Goal: Information Seeking & Learning: Learn about a topic

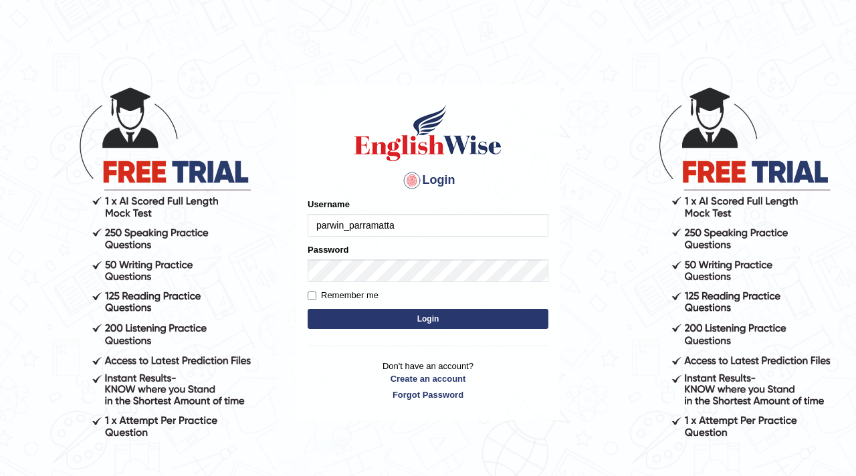
type input "parwin_parramatta"
click at [436, 322] on button "Login" at bounding box center [428, 319] width 241 height 20
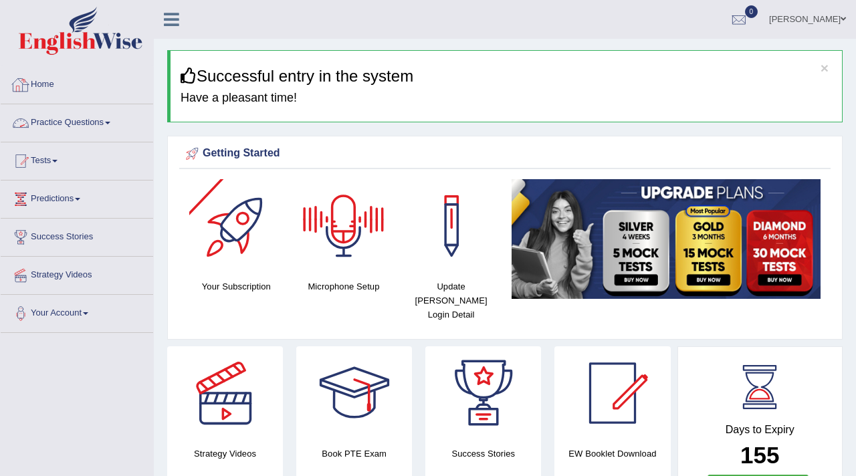
click at [84, 122] on link "Practice Questions" at bounding box center [77, 120] width 152 height 33
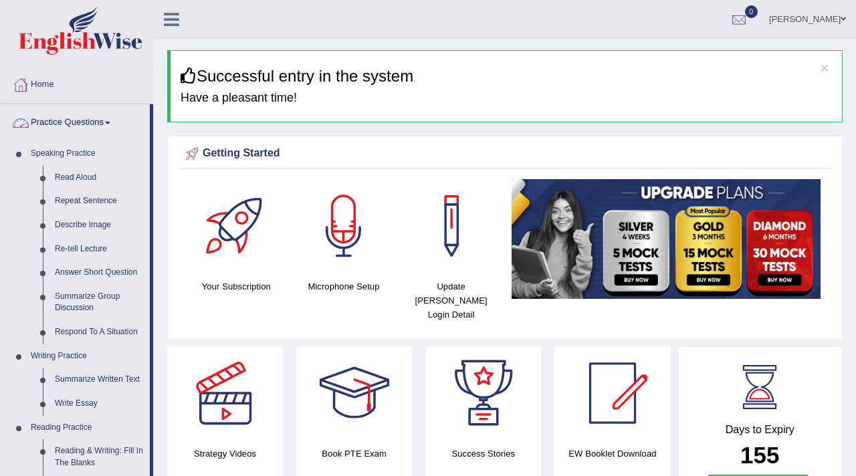
click at [99, 127] on link "Practice Questions" at bounding box center [75, 120] width 149 height 33
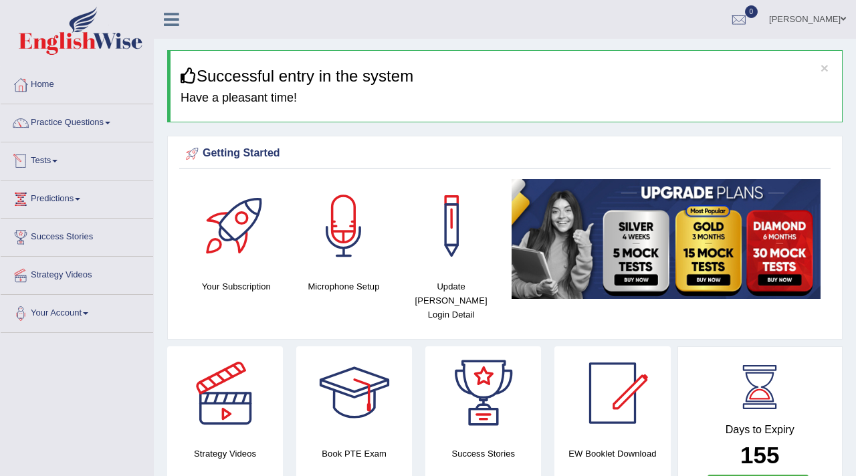
click at [50, 164] on link "Tests" at bounding box center [77, 158] width 152 height 33
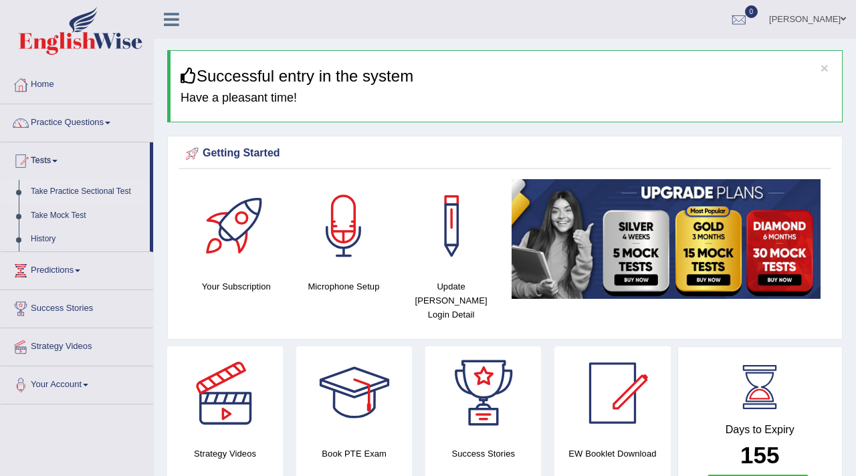
click at [94, 193] on link "Take Practice Sectional Test" at bounding box center [87, 192] width 125 height 24
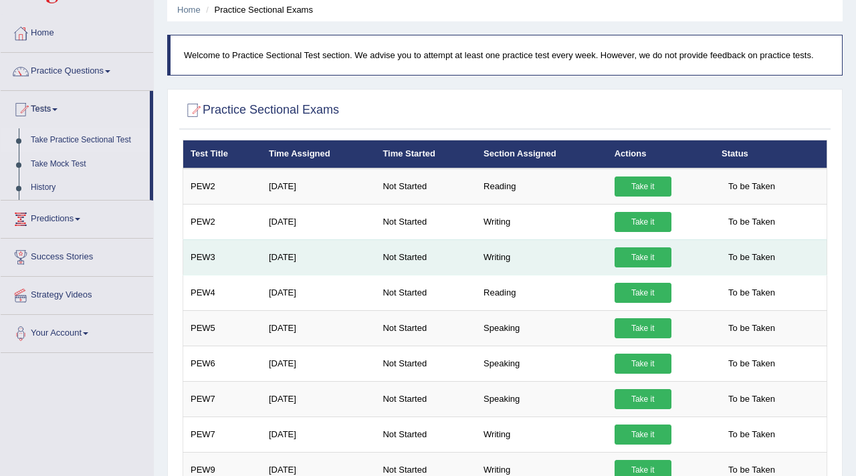
scroll to position [34, 0]
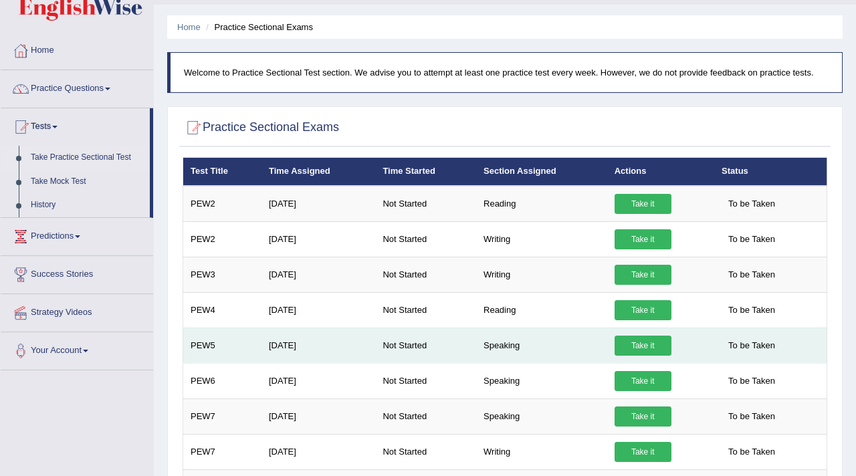
click at [553, 350] on td "Speaking" at bounding box center [541, 345] width 131 height 35
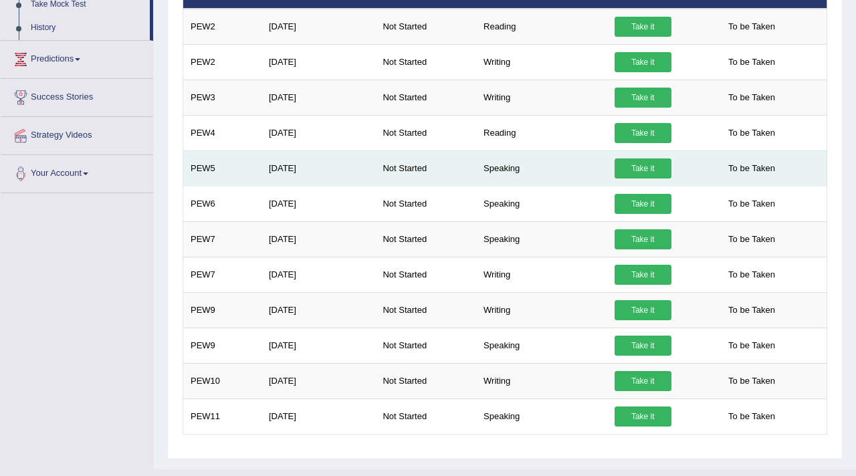
scroll to position [210, 0]
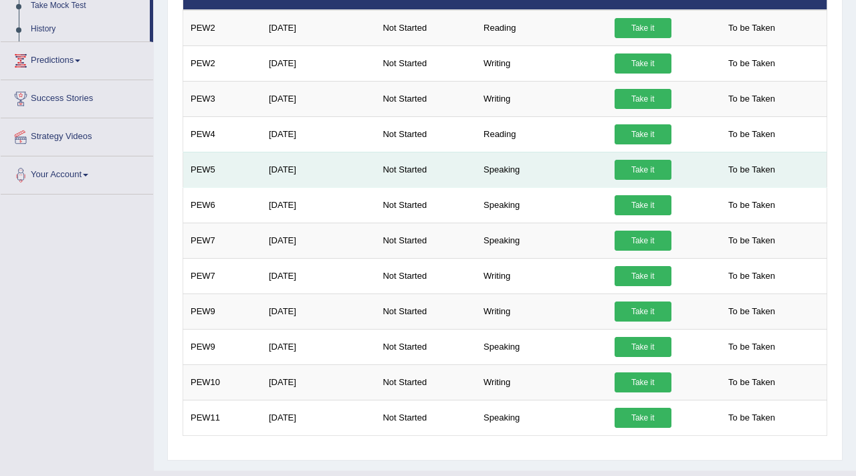
click at [642, 169] on link "Take it" at bounding box center [643, 170] width 57 height 20
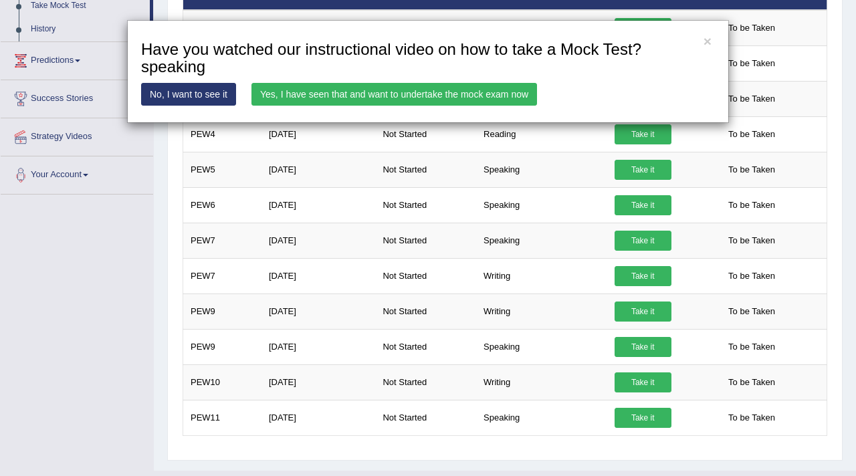
click at [407, 89] on link "Yes, I have seen that and want to undertake the mock exam now" at bounding box center [394, 94] width 286 height 23
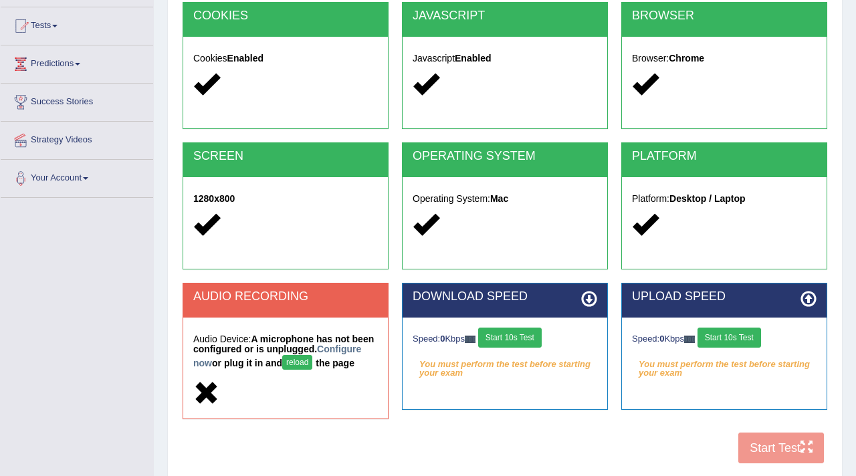
scroll to position [138, 0]
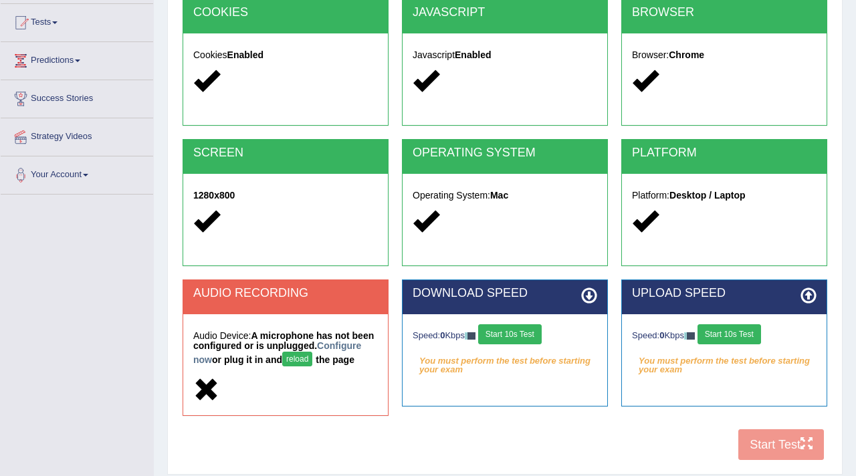
click at [312, 363] on button "reload" at bounding box center [297, 359] width 30 height 15
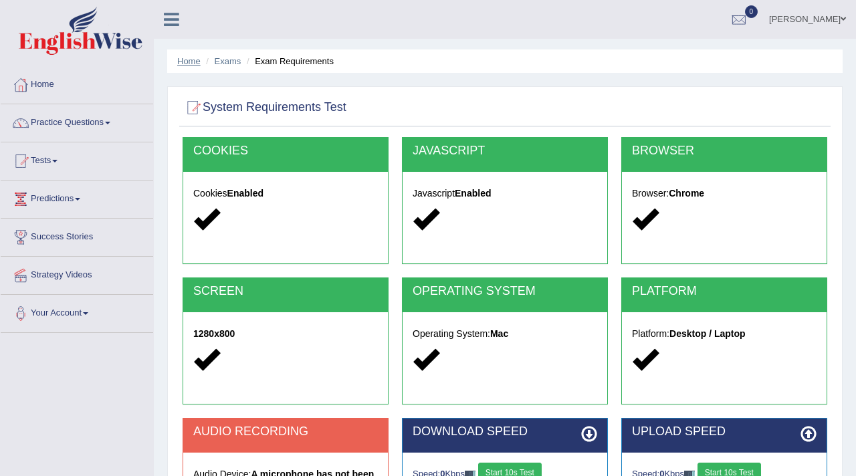
click at [178, 66] on link "Home" at bounding box center [188, 61] width 23 height 10
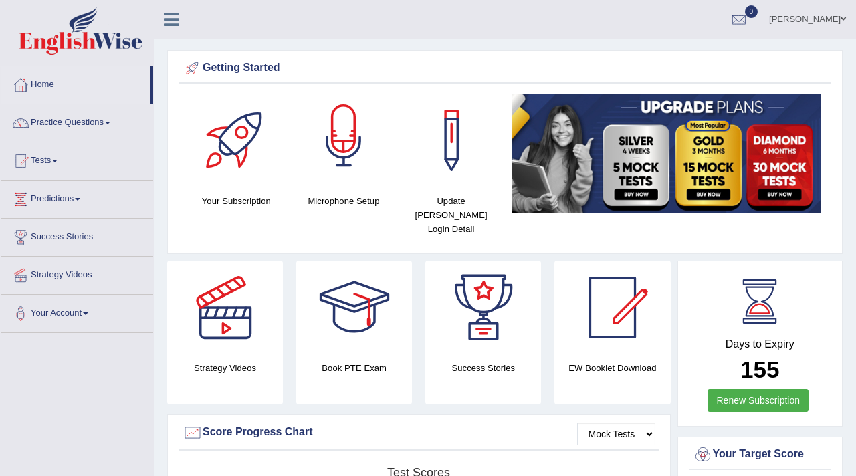
click at [342, 134] on div at bounding box center [344, 141] width 94 height 94
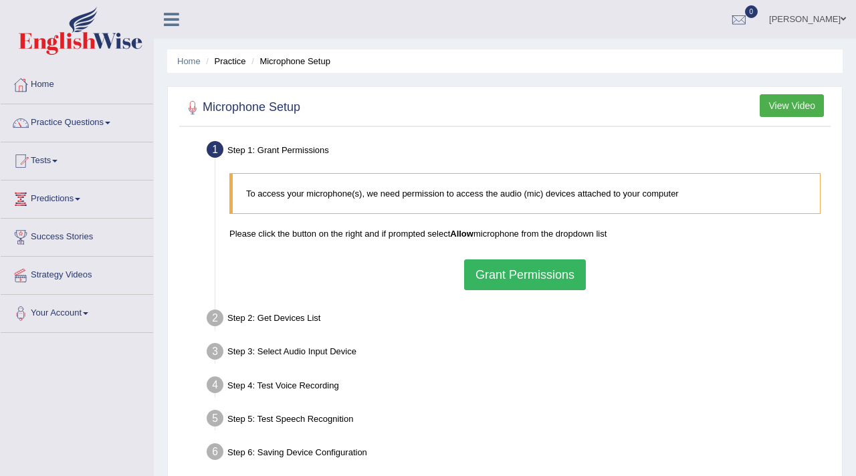
click at [527, 278] on button "Grant Permissions" at bounding box center [525, 275] width 122 height 31
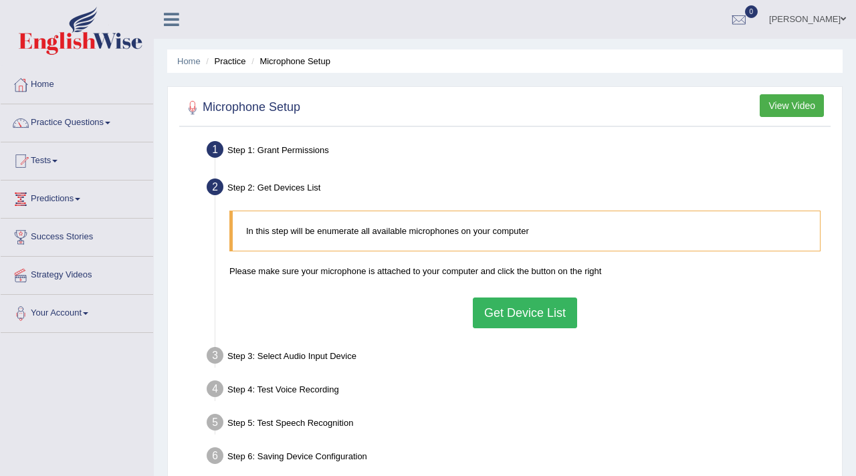
click at [535, 305] on button "Get Device List" at bounding box center [525, 313] width 104 height 31
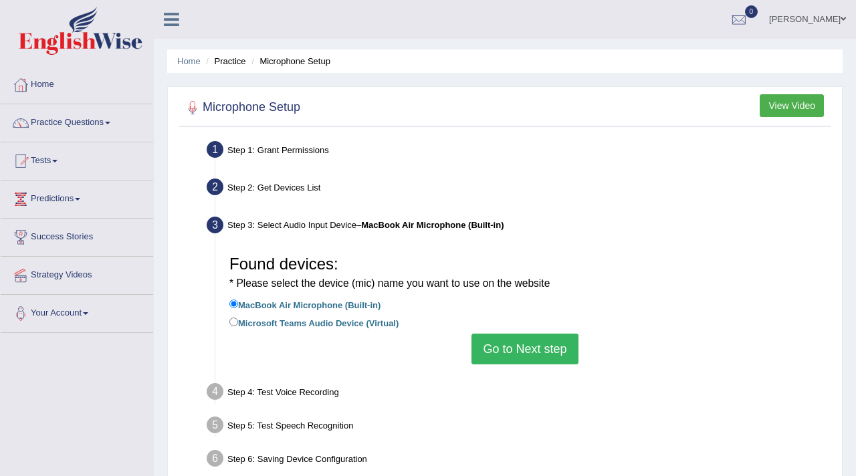
click at [530, 356] on button "Go to Next step" at bounding box center [525, 349] width 106 height 31
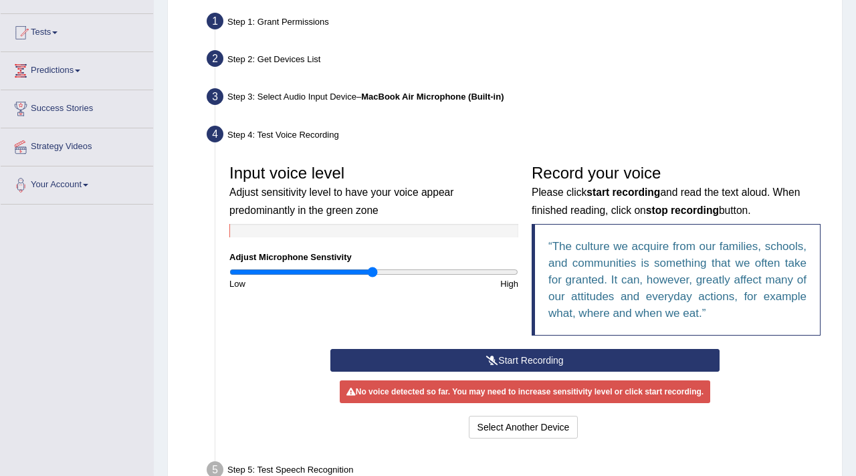
scroll to position [146, 0]
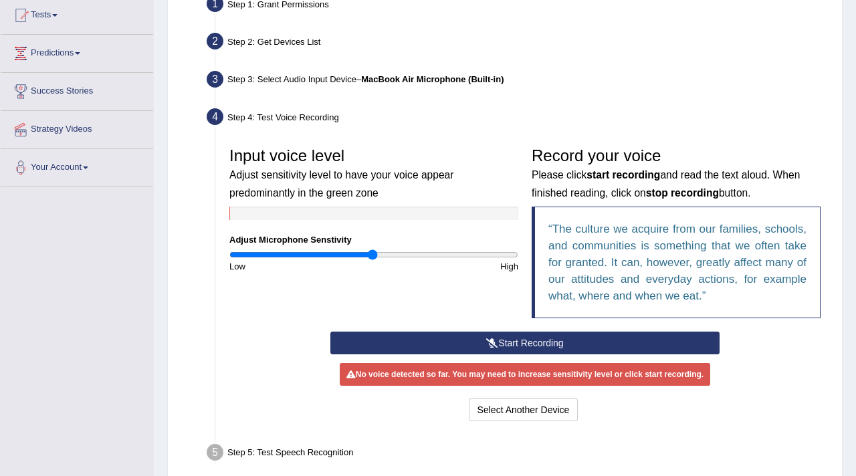
click at [528, 351] on button "Start Recording" at bounding box center [525, 343] width 390 height 23
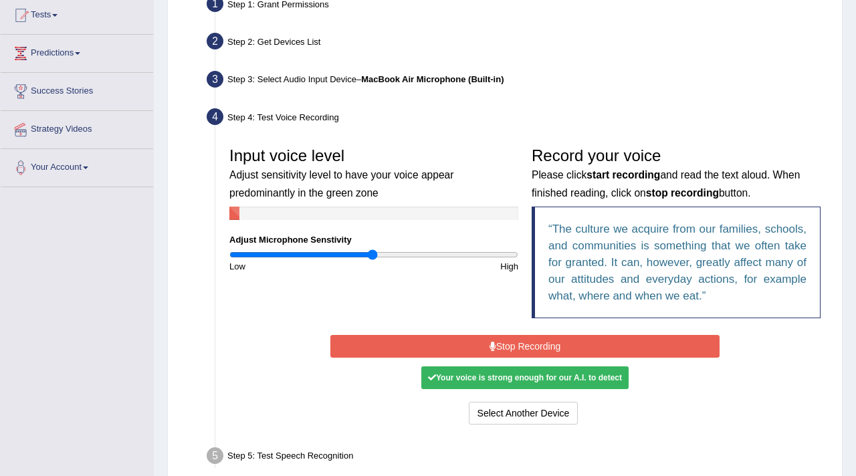
click at [527, 346] on button "Stop Recording" at bounding box center [525, 346] width 390 height 23
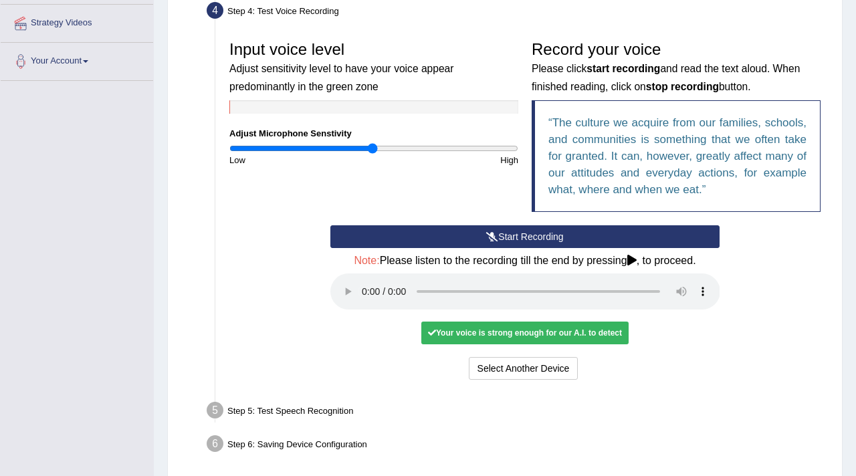
scroll to position [255, 0]
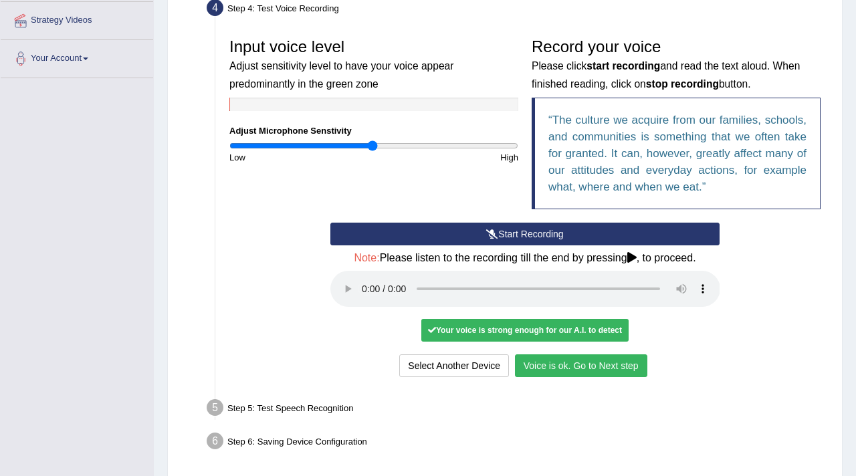
click at [575, 373] on button "Voice is ok. Go to Next step" at bounding box center [581, 365] width 132 height 23
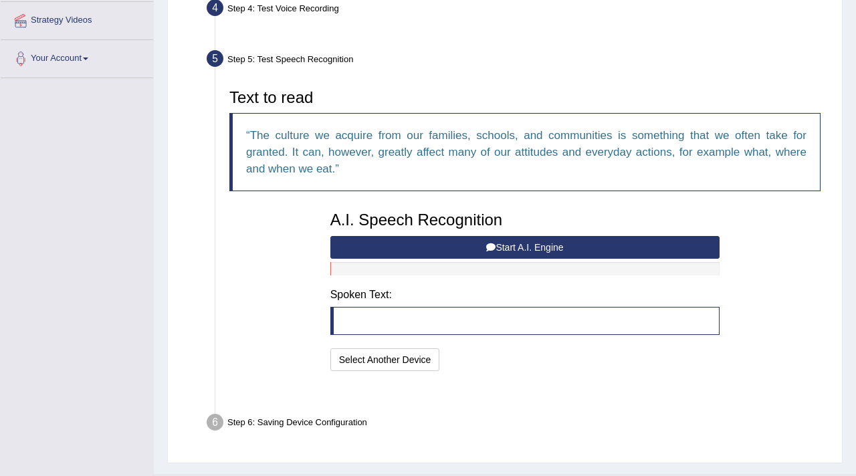
scroll to position [253, 0]
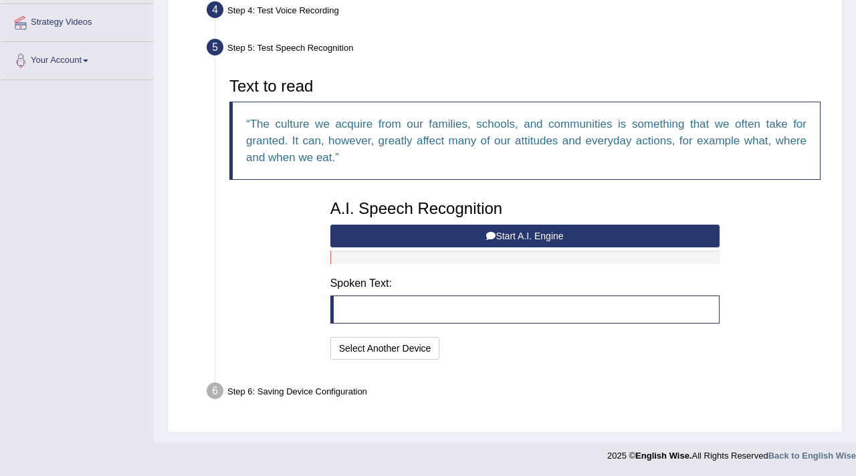
click at [530, 242] on button "Start A.I. Engine" at bounding box center [525, 236] width 390 height 23
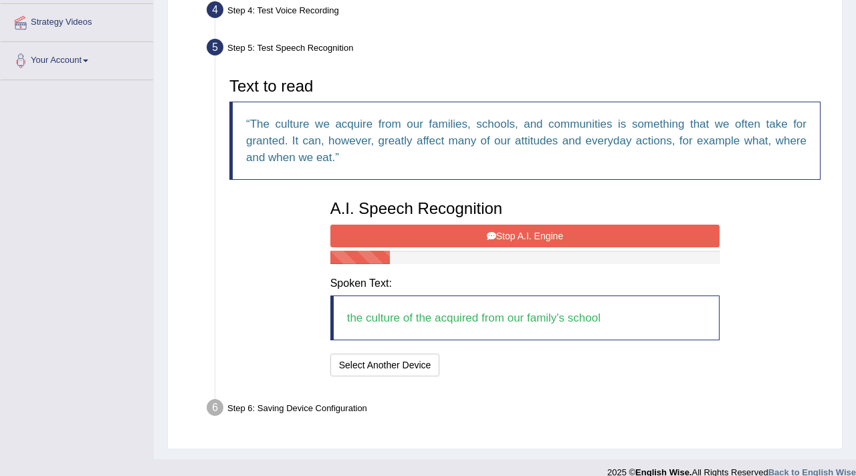
click at [531, 240] on button "Stop A.I. Engine" at bounding box center [525, 236] width 390 height 23
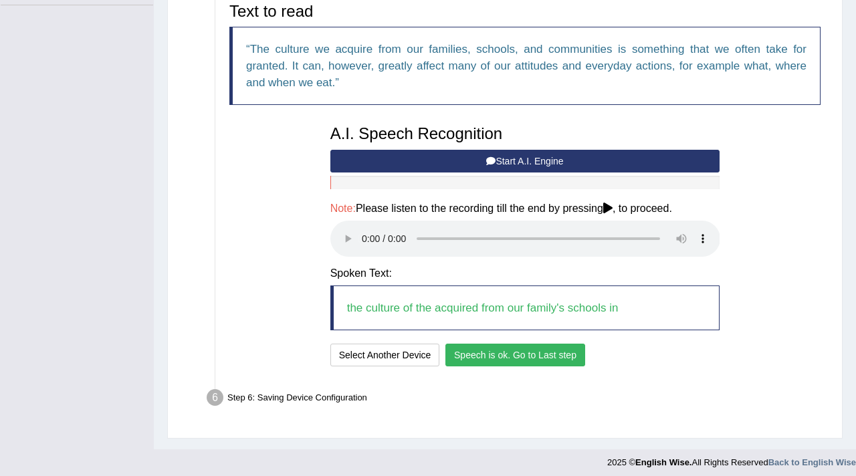
scroll to position [334, 0]
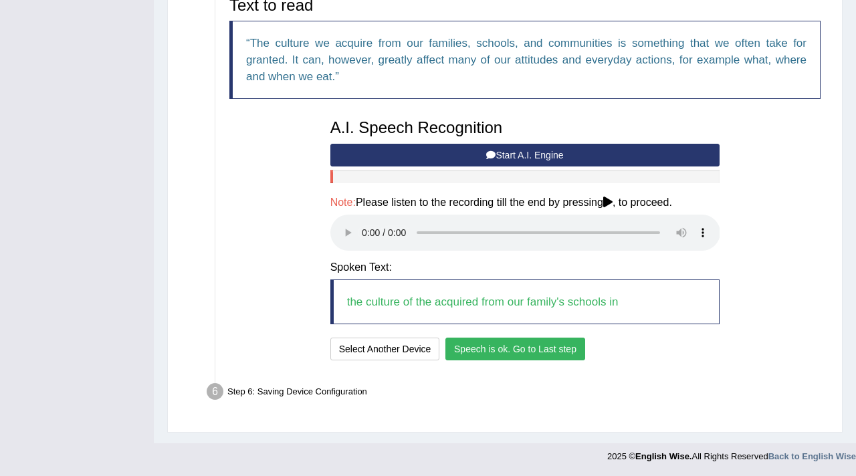
click at [545, 348] on button "Speech is ok. Go to Last step" at bounding box center [515, 349] width 140 height 23
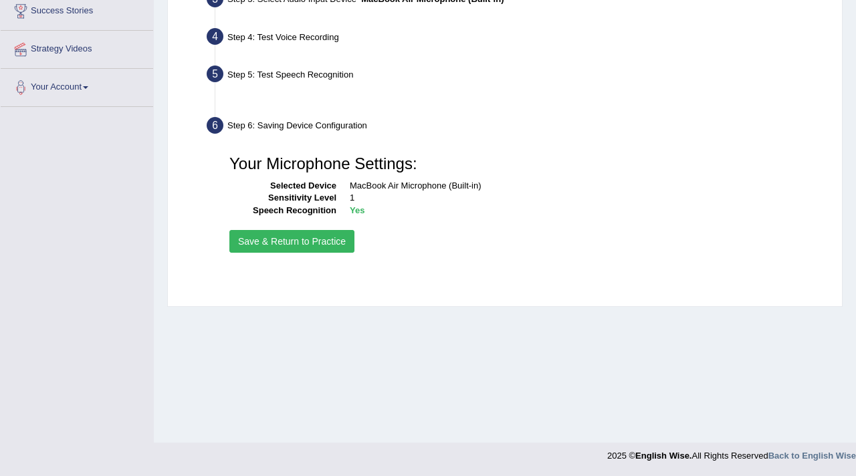
scroll to position [226, 0]
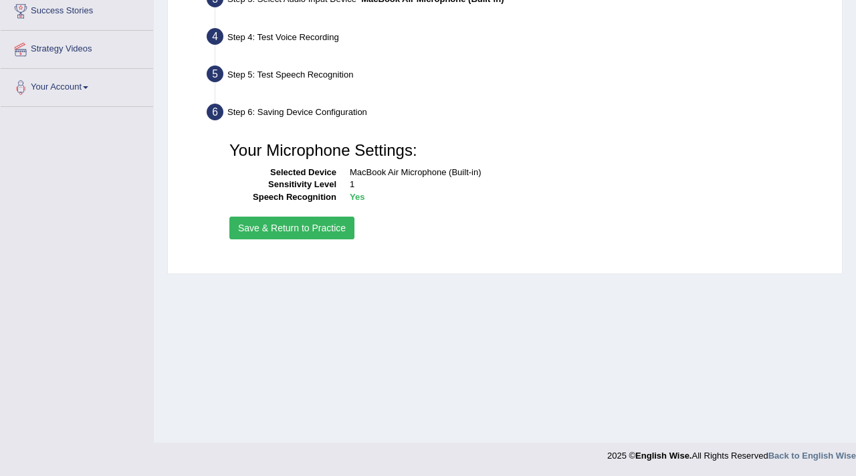
click at [310, 225] on button "Save & Return to Practice" at bounding box center [291, 228] width 125 height 23
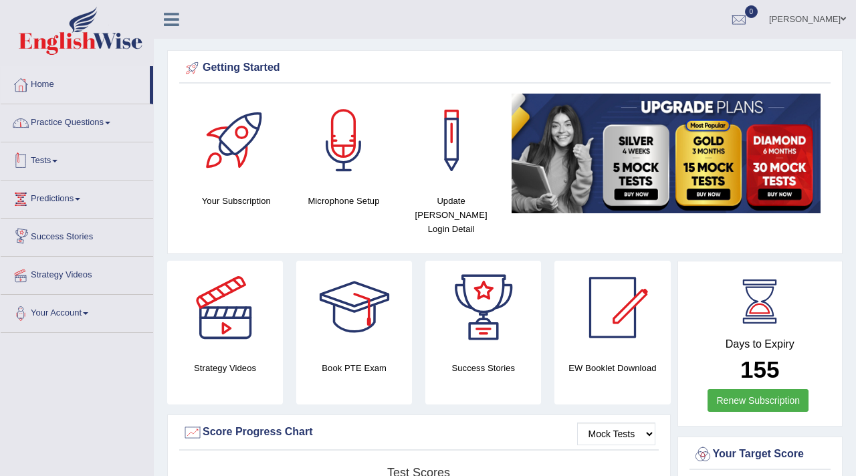
click at [57, 133] on link "Practice Questions" at bounding box center [77, 120] width 152 height 33
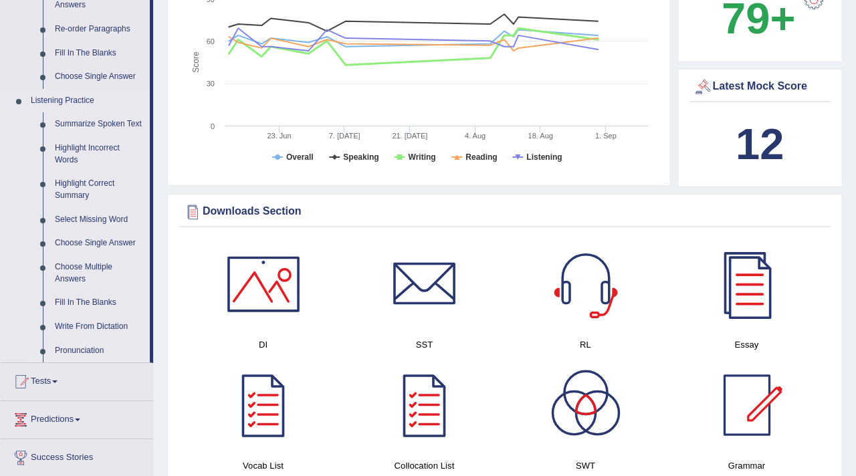
scroll to position [480, 0]
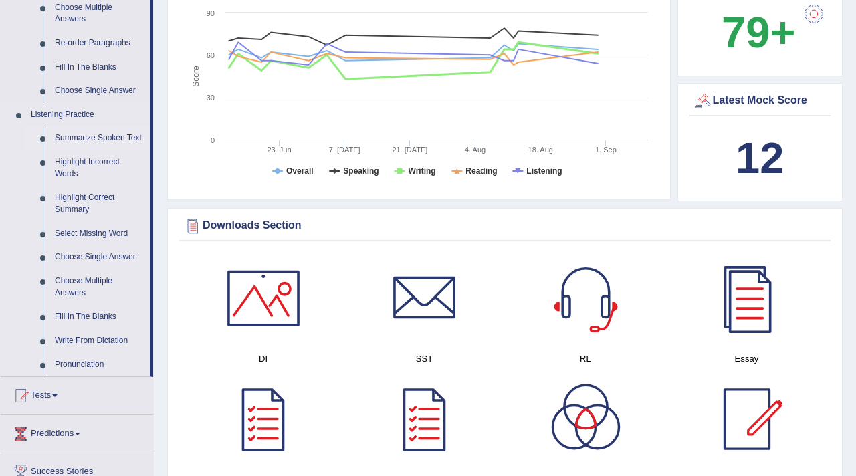
click at [96, 136] on link "Summarize Spoken Text" at bounding box center [99, 138] width 101 height 24
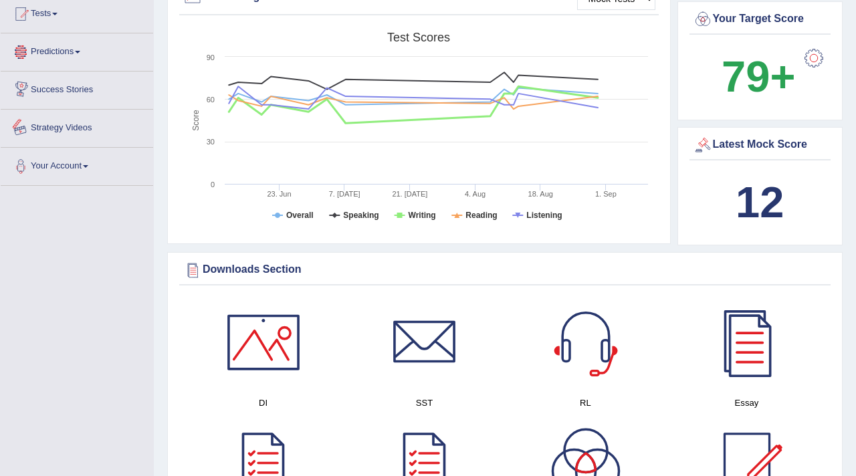
scroll to position [874, 0]
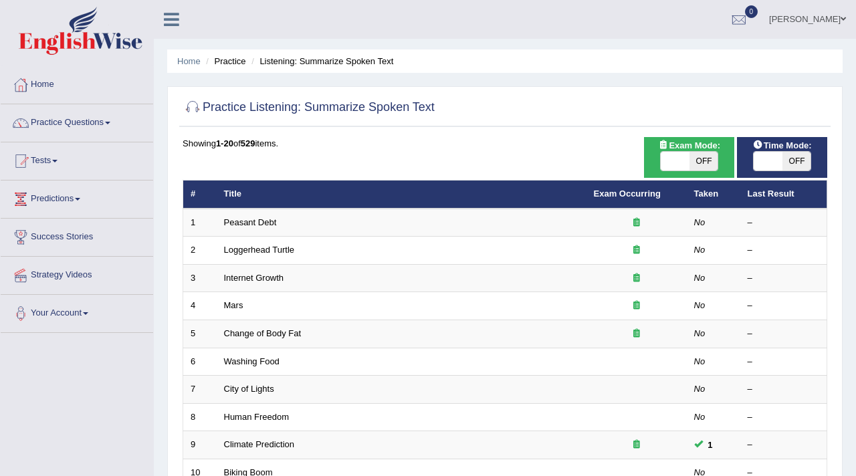
click at [706, 158] on span "OFF" at bounding box center [704, 161] width 29 height 19
checkbox input "true"
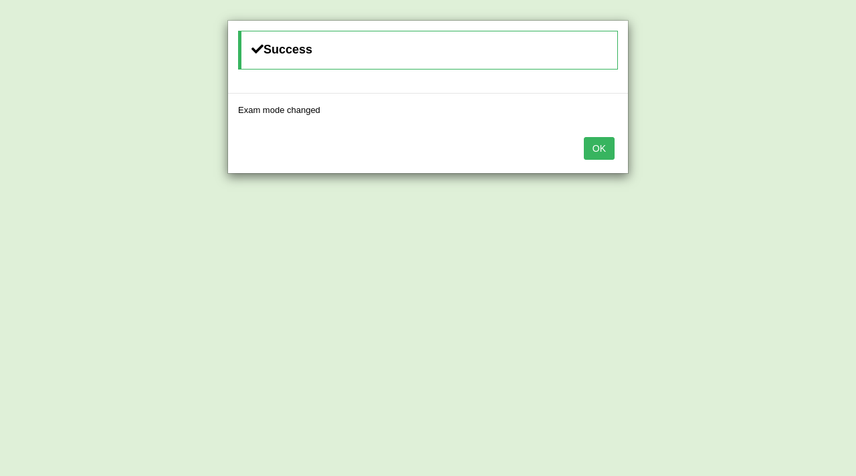
click at [610, 149] on button "OK" at bounding box center [599, 148] width 31 height 23
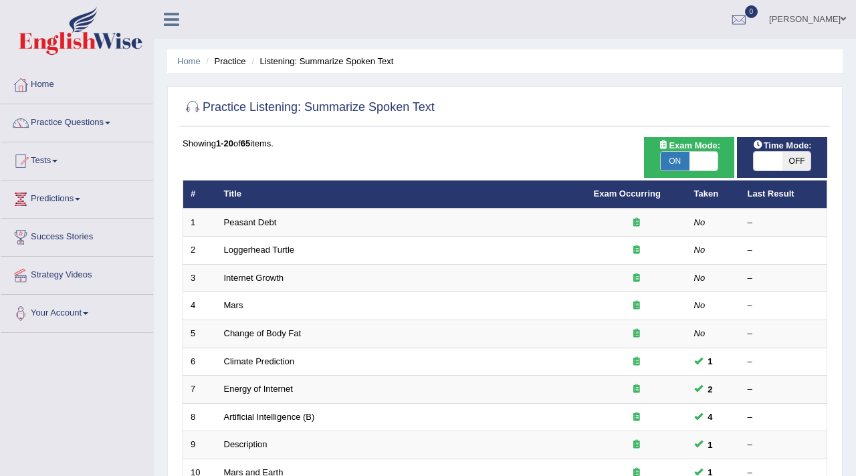
click at [795, 157] on span "OFF" at bounding box center [797, 161] width 29 height 19
checkbox input "true"
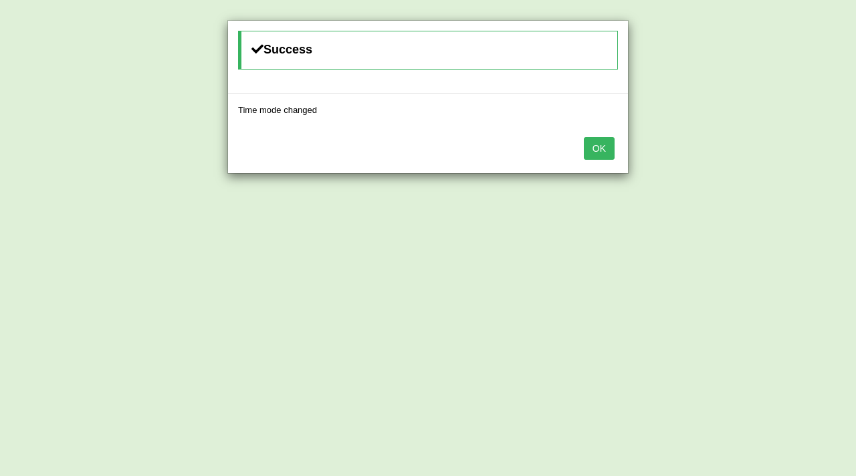
click at [599, 145] on button "OK" at bounding box center [599, 148] width 31 height 23
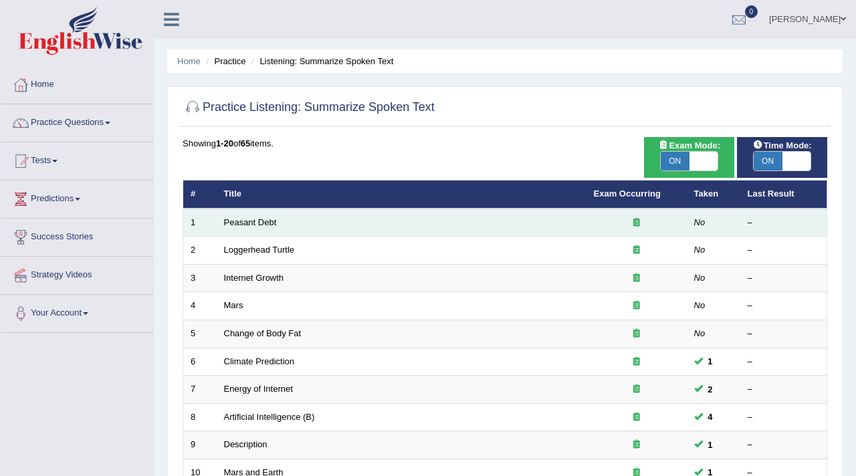
click at [284, 230] on td "Peasant Debt" at bounding box center [402, 223] width 370 height 28
click at [248, 224] on link "Peasant Debt" at bounding box center [250, 222] width 53 height 10
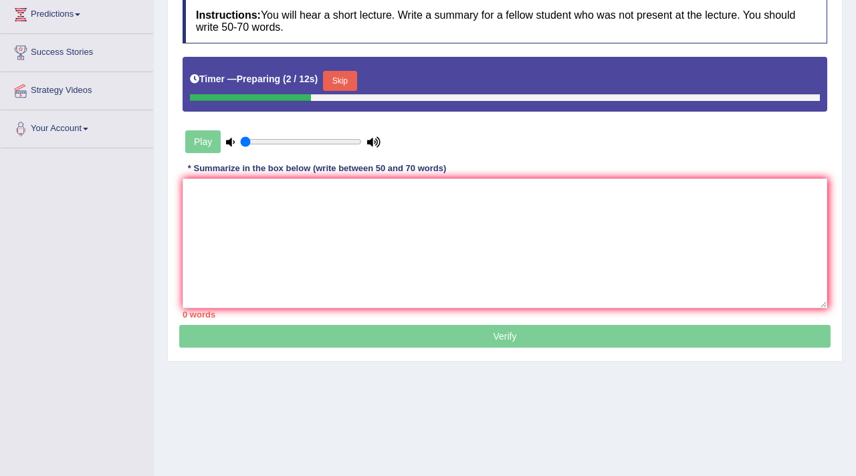
scroll to position [170, 0]
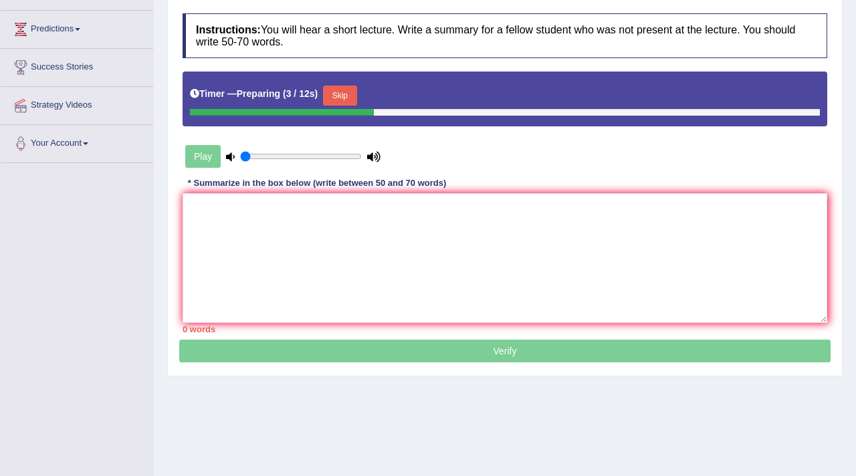
click at [354, 96] on button "Skip" at bounding box center [339, 96] width 33 height 20
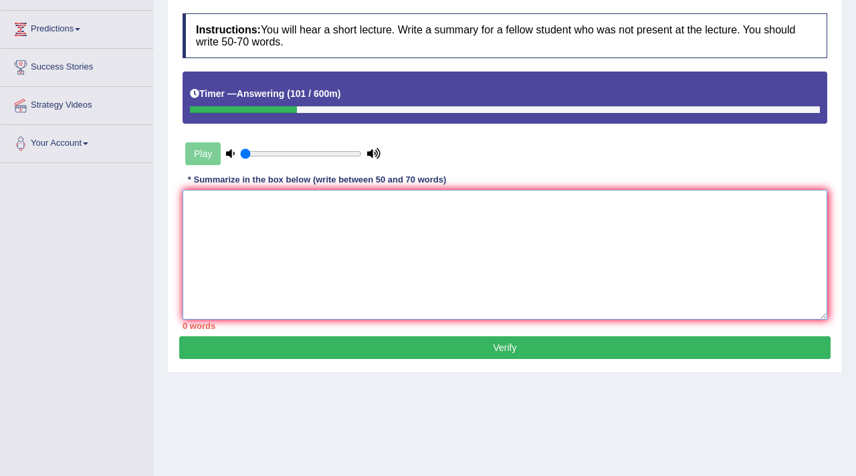
click at [331, 200] on textarea at bounding box center [505, 255] width 645 height 130
type textarea "t"
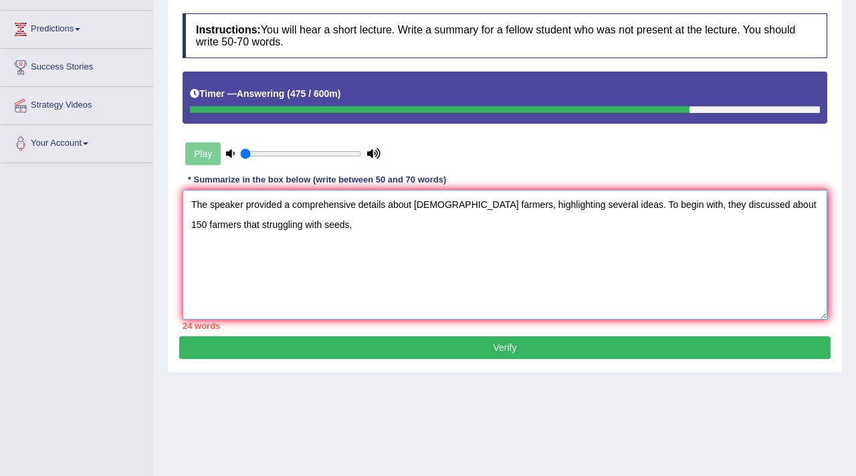
click at [411, 207] on textarea "The speaker provided a comprehensive details about Indian farmers, highlighting…" at bounding box center [505, 255] width 645 height 130
click at [300, 229] on textarea "The speaker provided a comprehensive overview of Indian farmers, highlighting s…" at bounding box center [505, 255] width 645 height 130
click at [709, 207] on textarea "The speaker provided a comprehensive overview of Indian farmers, highlighting s…" at bounding box center [505, 255] width 645 height 130
click at [309, 247] on textarea "The speaker provided a comprehensive overview of Indian farmers, highlighting s…" at bounding box center [505, 255] width 645 height 130
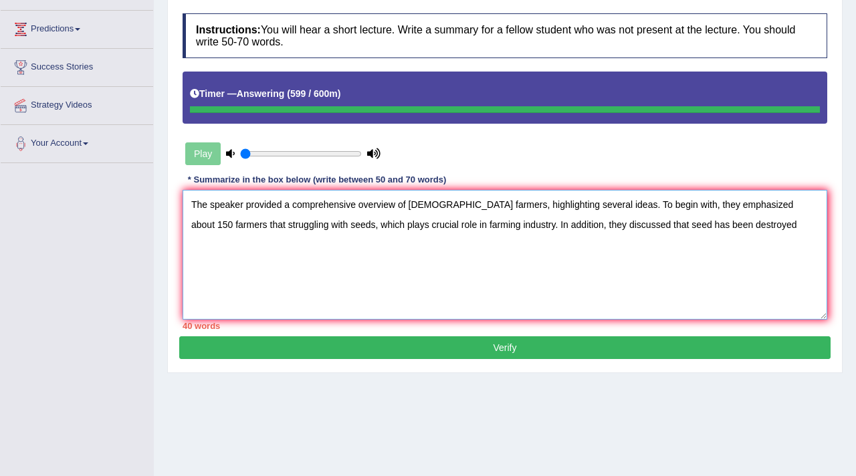
type textarea "The speaker provided a comprehensive overview of Indian farmers, highlighting s…"
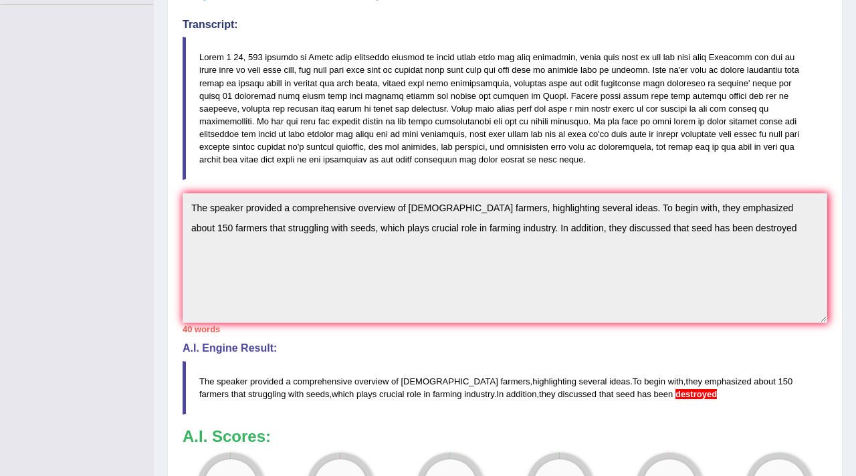
scroll to position [337, 0]
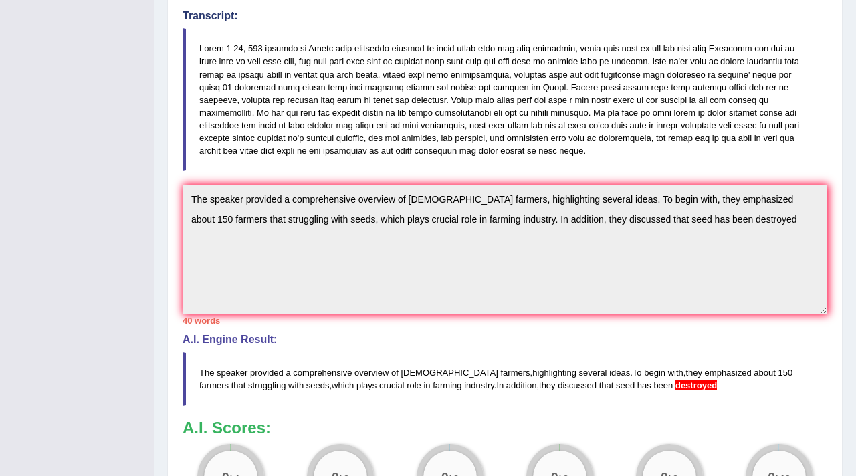
click at [126, 155] on div "Toggle navigation Home Practice Questions Speaking Practice Read Aloud Repeat S…" at bounding box center [428, 158] width 856 height 990
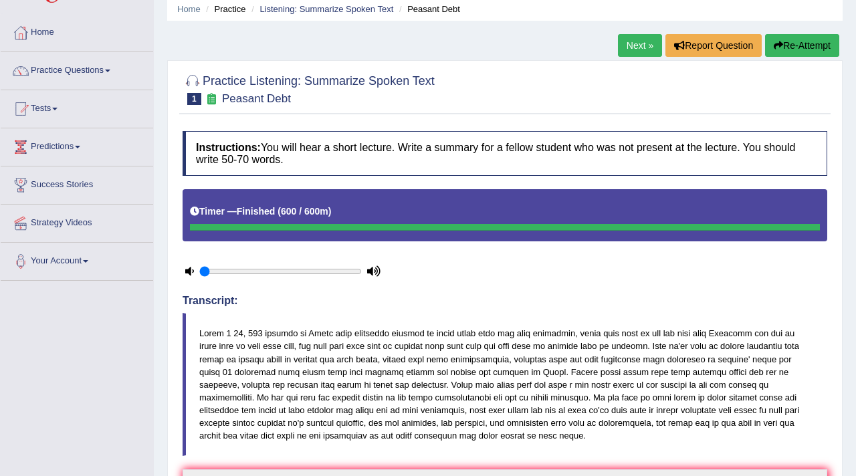
scroll to position [0, 0]
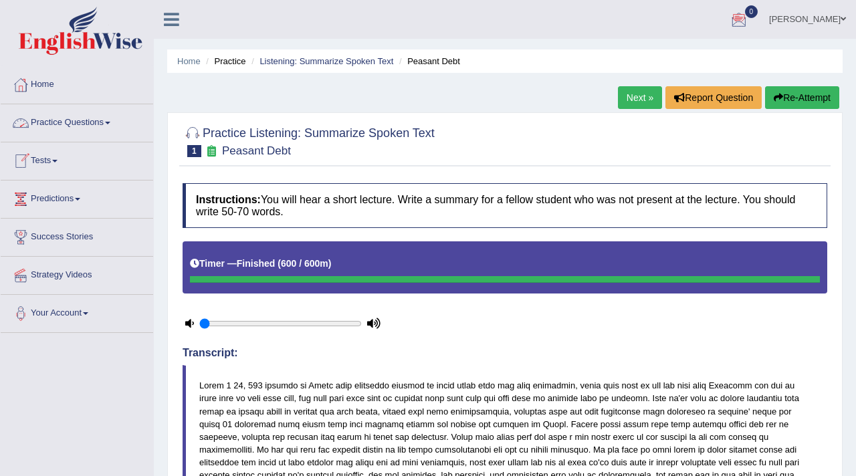
click at [809, 103] on button "Re-Attempt" at bounding box center [802, 97] width 74 height 23
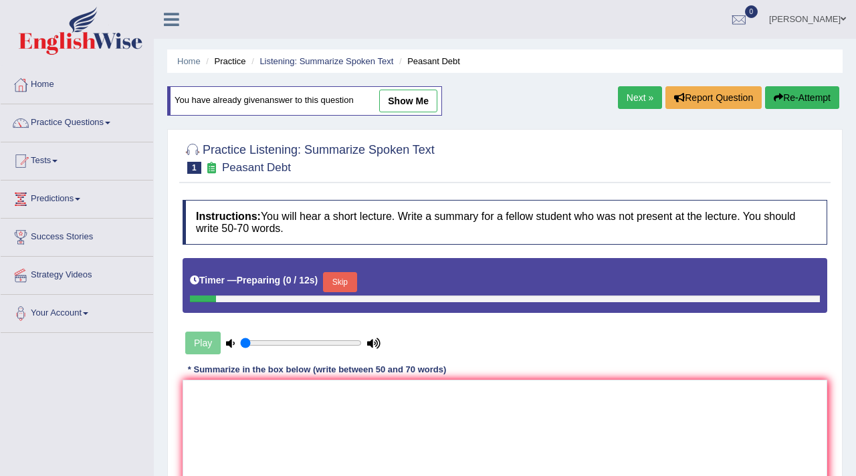
scroll to position [226, 0]
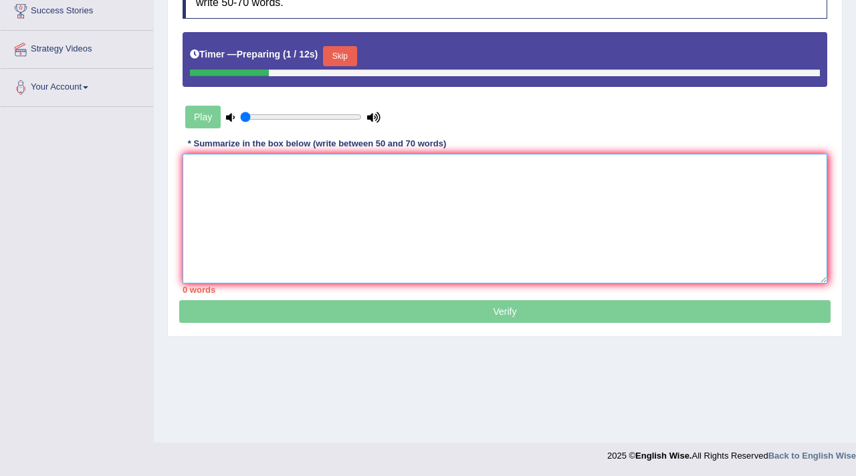
click at [375, 209] on textarea at bounding box center [505, 219] width 645 height 130
click at [375, 210] on textarea at bounding box center [505, 219] width 645 height 130
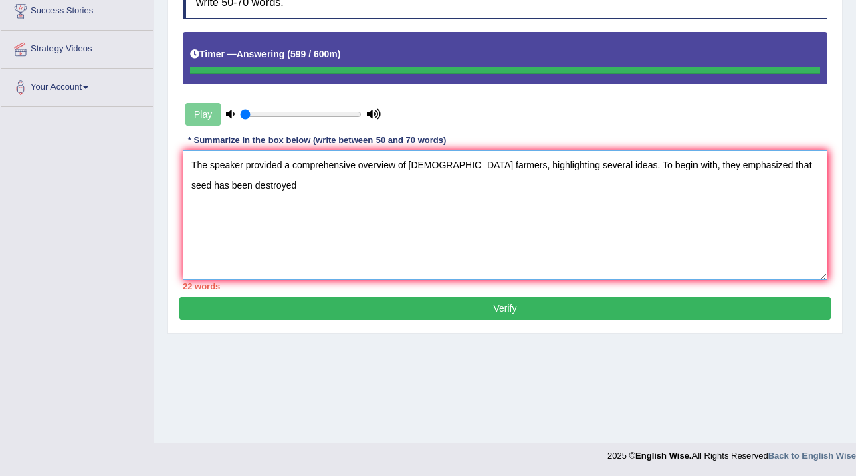
type textarea "The speaker provided a comprehensive overview of Indian farmers, highlighting s…"
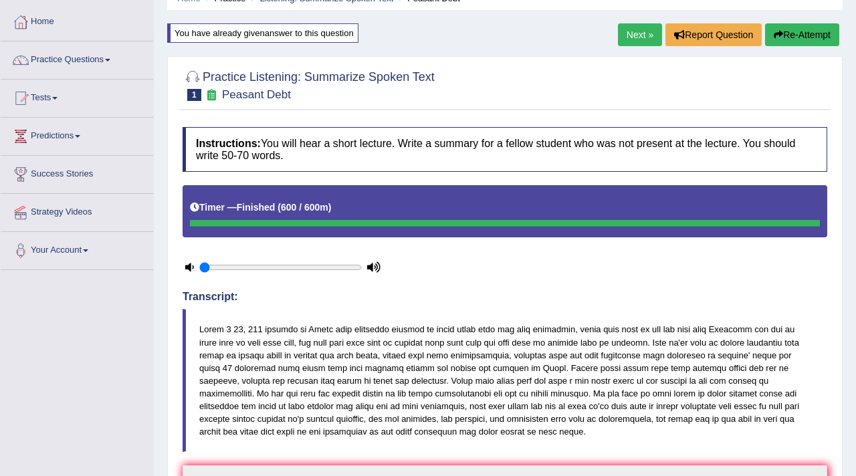
scroll to position [0, 0]
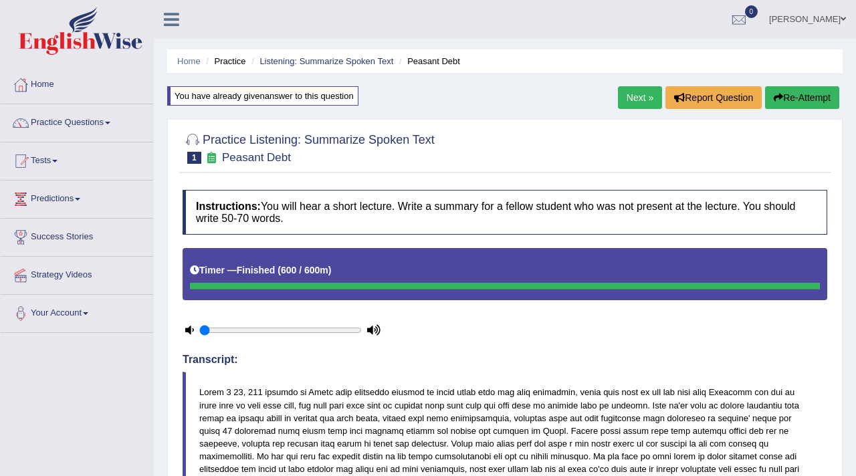
click at [781, 94] on button "Re-Attempt" at bounding box center [802, 97] width 74 height 23
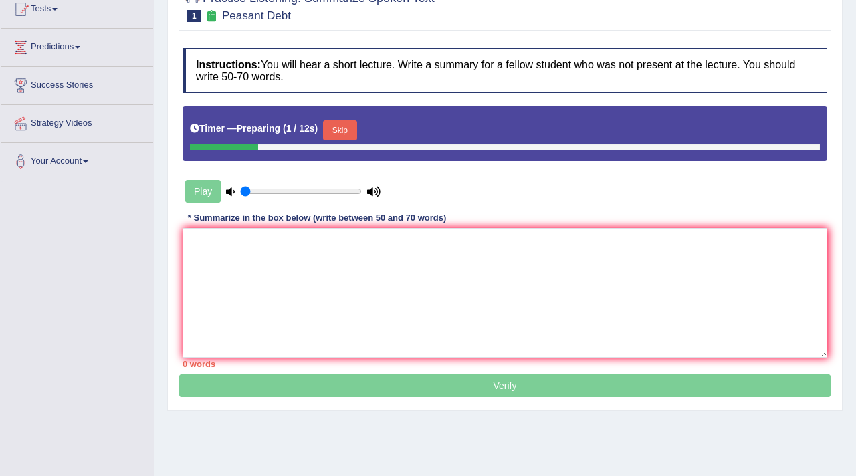
scroll to position [154, 0]
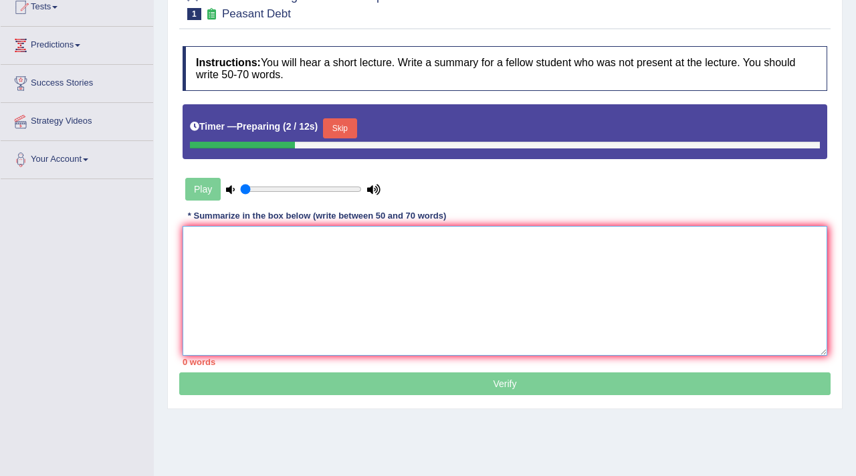
click at [316, 284] on textarea at bounding box center [505, 291] width 645 height 130
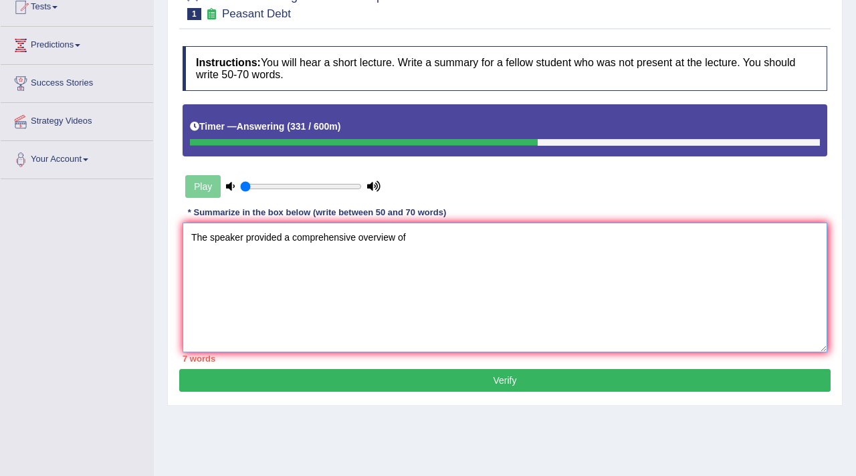
type textarea "The speaker provided a comprehensive overview of"
